Goal: Information Seeking & Learning: Learn about a topic

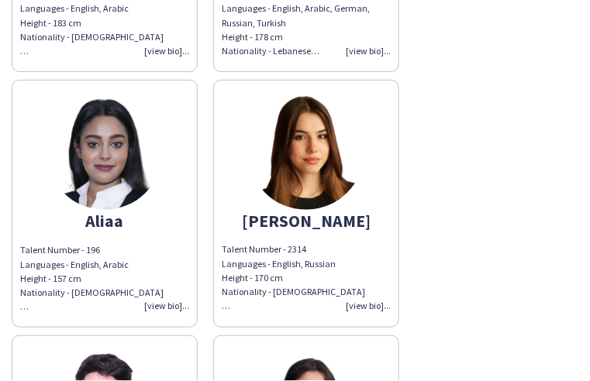
scroll to position [242, 0]
click at [352, 307] on div "Talent Number - 2314 Languages - English, Russian Height - 170 cm Nationality -…" at bounding box center [306, 278] width 169 height 71
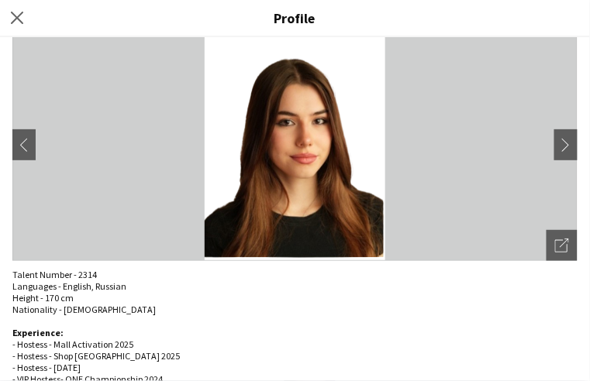
scroll to position [74, 0]
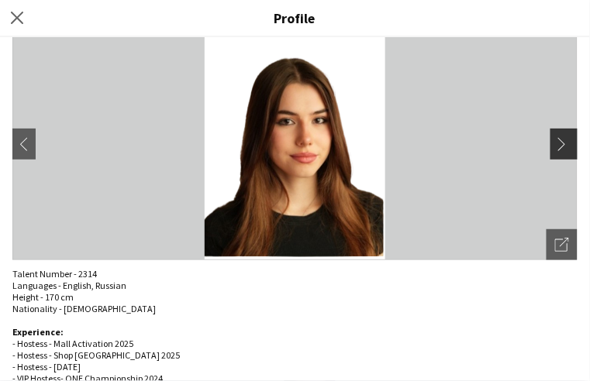
click at [563, 139] on app-icon "chevron-right" at bounding box center [566, 144] width 22 height 14
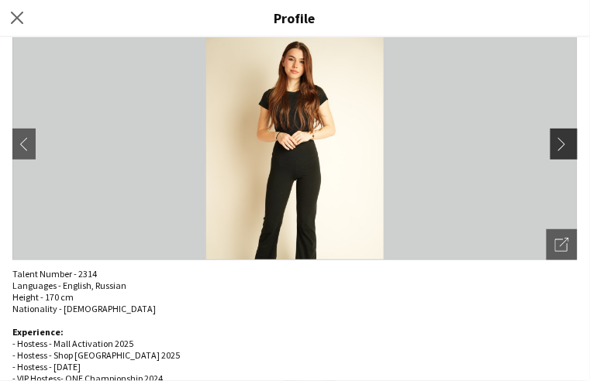
click at [563, 139] on app-icon "chevron-right" at bounding box center [566, 144] width 22 height 14
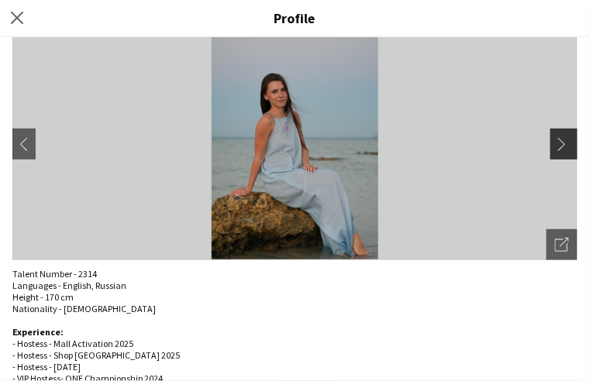
click at [555, 145] on app-icon "chevron-right" at bounding box center [566, 144] width 22 height 14
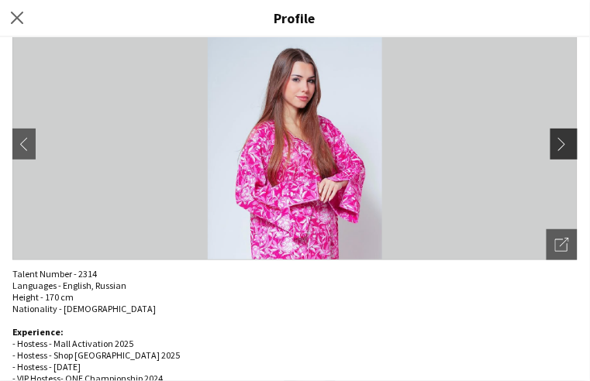
click at [555, 145] on app-icon "chevron-right" at bounding box center [566, 144] width 22 height 14
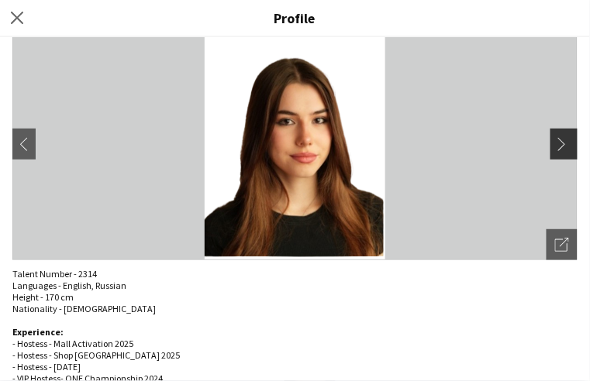
click at [555, 145] on app-icon "chevron-right" at bounding box center [566, 144] width 22 height 14
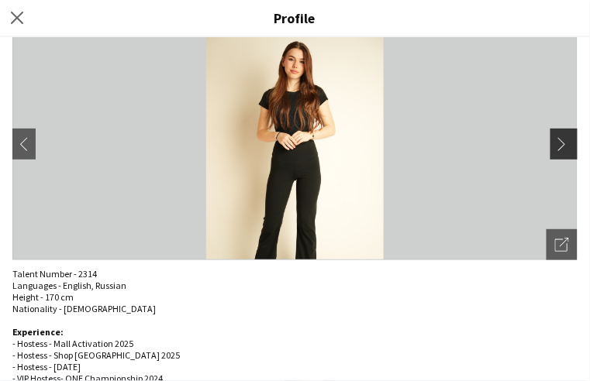
click at [555, 145] on app-icon "chevron-right" at bounding box center [566, 144] width 22 height 14
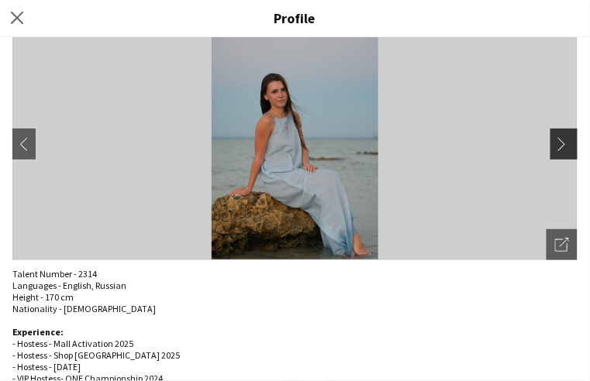
click at [555, 145] on app-icon "chevron-right" at bounding box center [566, 144] width 22 height 14
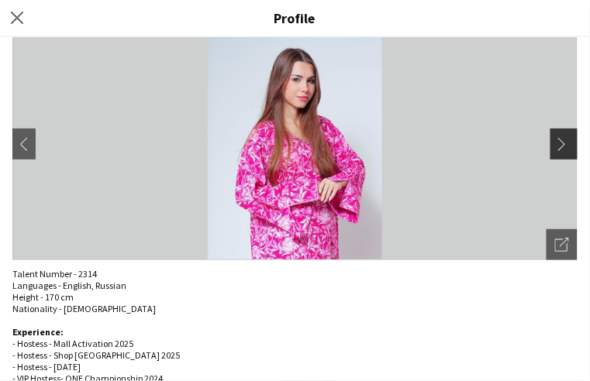
click at [555, 145] on app-icon "chevron-right" at bounding box center [566, 144] width 22 height 14
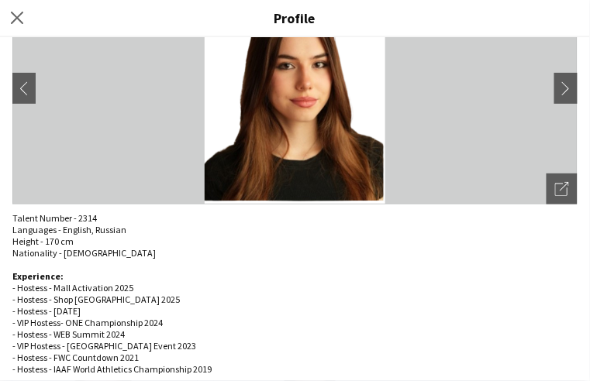
scroll to position [146, 0]
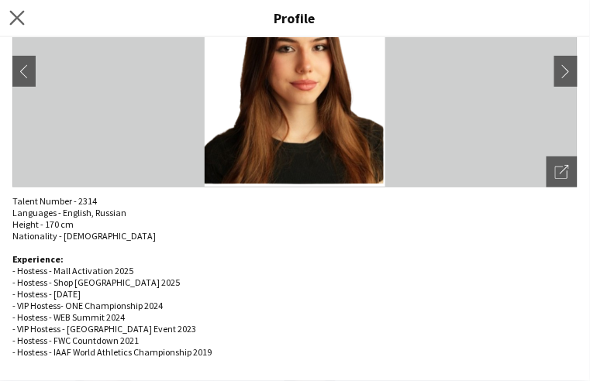
click at [9, 23] on app-icon "Close pop-in" at bounding box center [17, 18] width 22 height 22
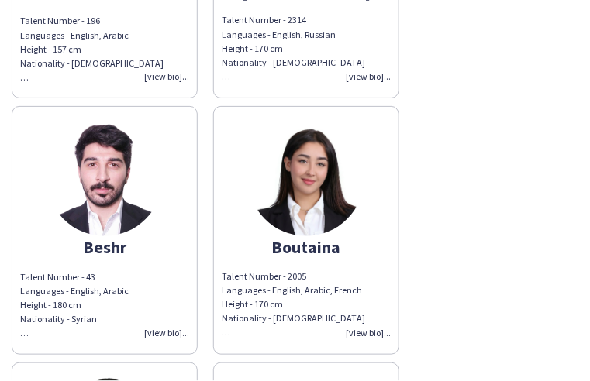
scroll to position [491, 0]
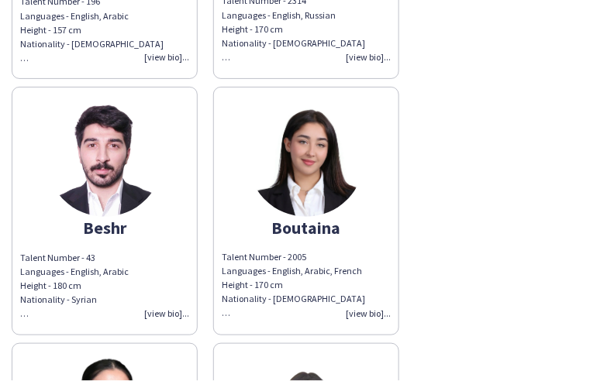
click at [370, 314] on div "Talent Number - 2005 Languages - English, Arabic, French Height - 170 cm Nation…" at bounding box center [306, 286] width 169 height 71
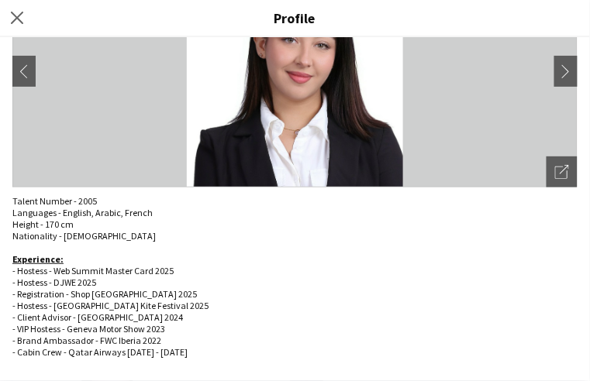
scroll to position [0, 0]
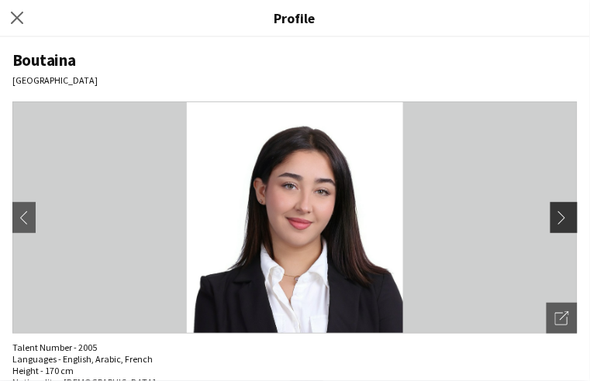
click at [565, 218] on app-icon "chevron-right" at bounding box center [566, 218] width 22 height 14
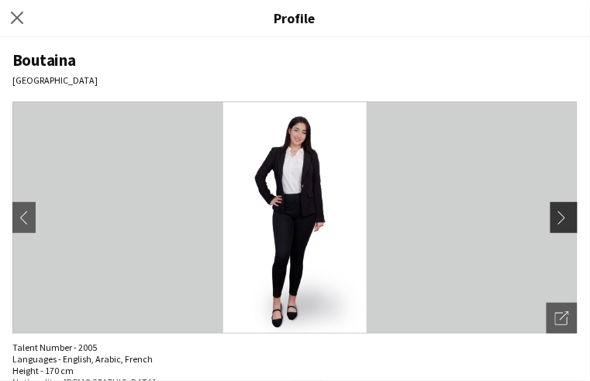
click at [555, 217] on app-icon "chevron-right" at bounding box center [566, 218] width 22 height 14
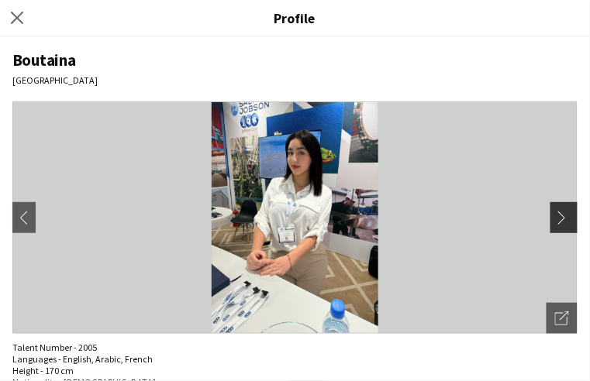
click at [555, 217] on app-icon "chevron-right" at bounding box center [566, 218] width 22 height 14
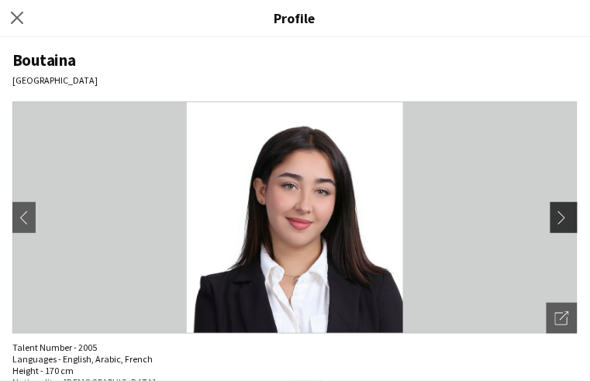
click at [555, 217] on app-icon "chevron-right" at bounding box center [566, 218] width 22 height 14
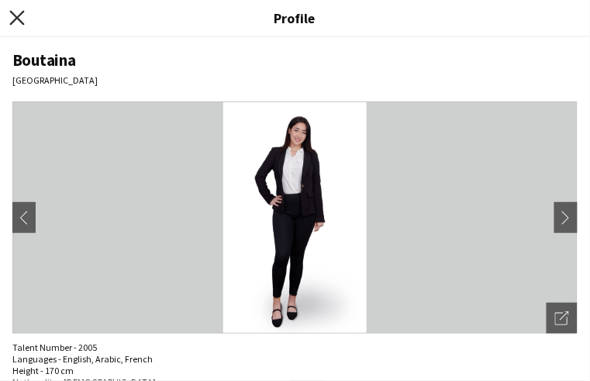
click at [15, 19] on icon at bounding box center [16, 17] width 15 height 15
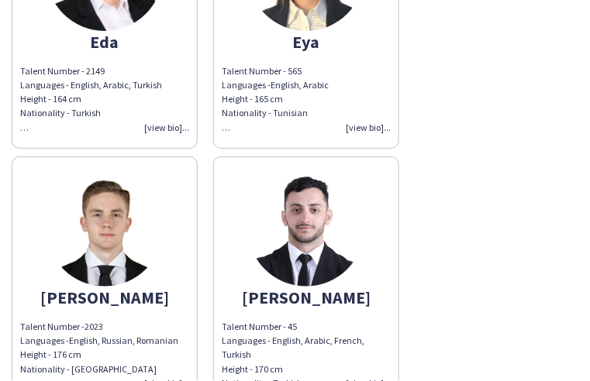
scroll to position [942, 0]
